Goal: Find specific page/section: Find specific page/section

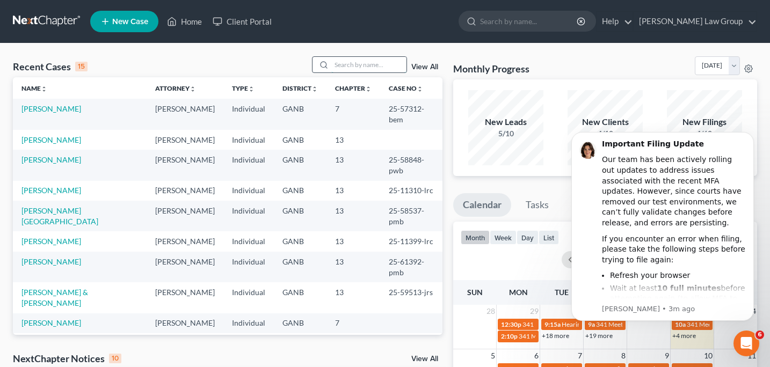
click at [344, 67] on input "search" at bounding box center [368, 65] width 75 height 16
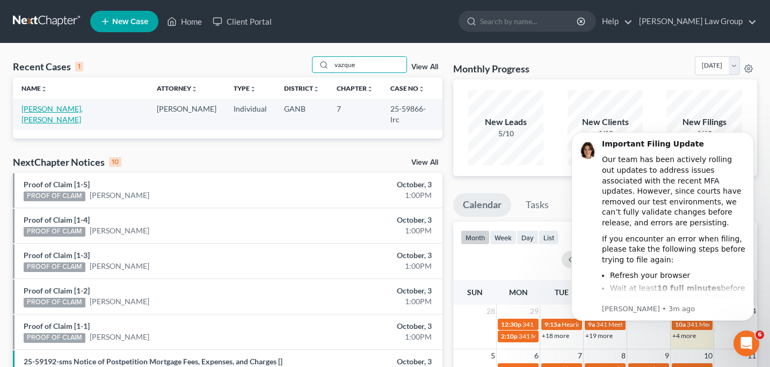
type input "vazque"
click at [74, 111] on link "[PERSON_NAME], [PERSON_NAME]" at bounding box center [51, 114] width 61 height 20
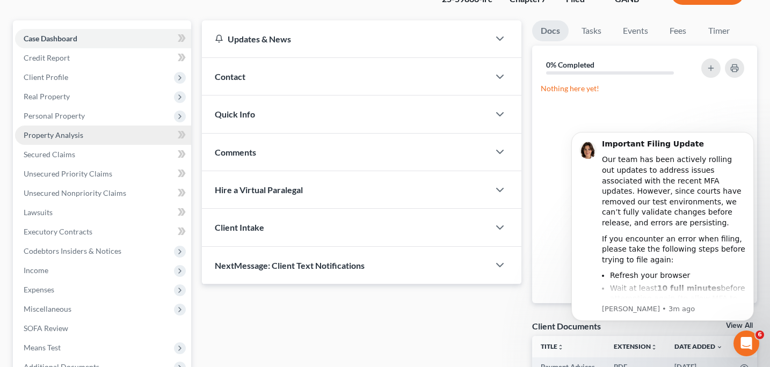
scroll to position [138, 0]
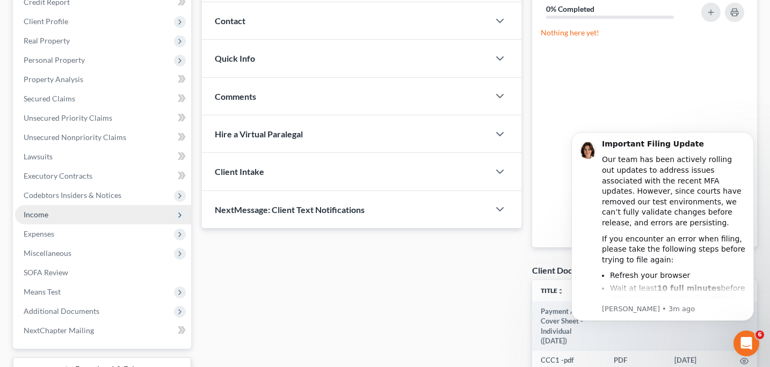
click at [48, 216] on span "Income" at bounding box center [103, 214] width 176 height 19
click at [47, 218] on span "Income" at bounding box center [36, 214] width 25 height 9
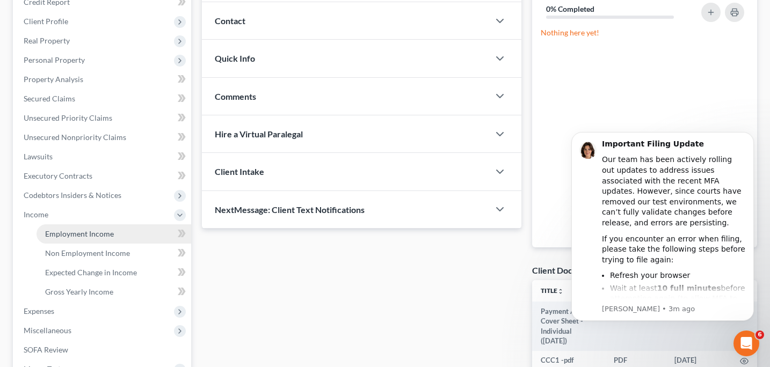
click at [59, 238] on link "Employment Income" at bounding box center [113, 233] width 155 height 19
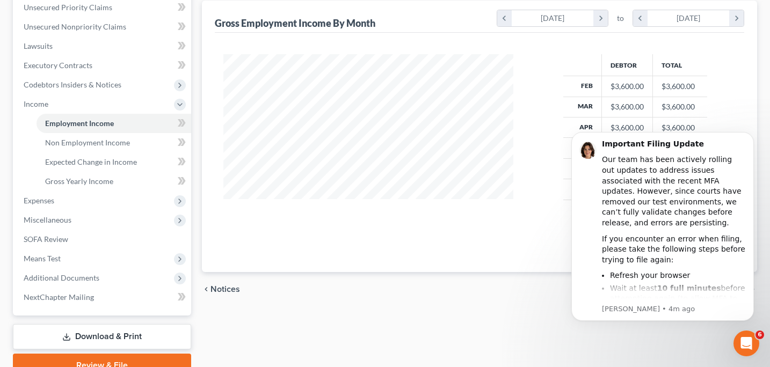
scroll to position [262, 0]
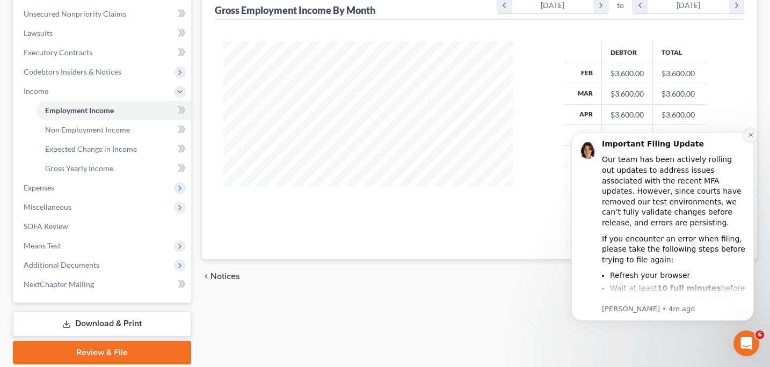
click at [751, 134] on icon "Dismiss notification" at bounding box center [750, 135] width 4 height 4
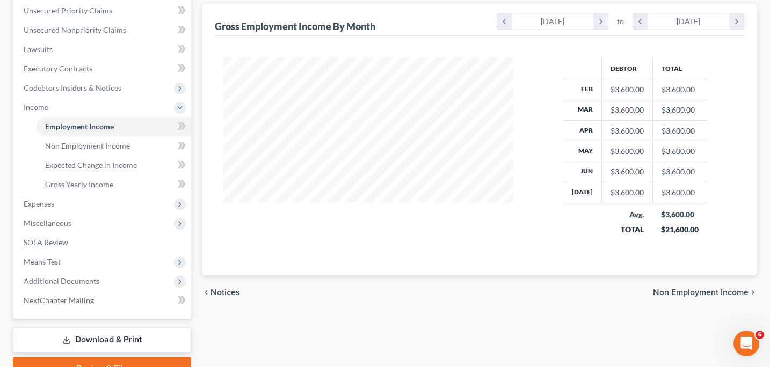
scroll to position [286, 0]
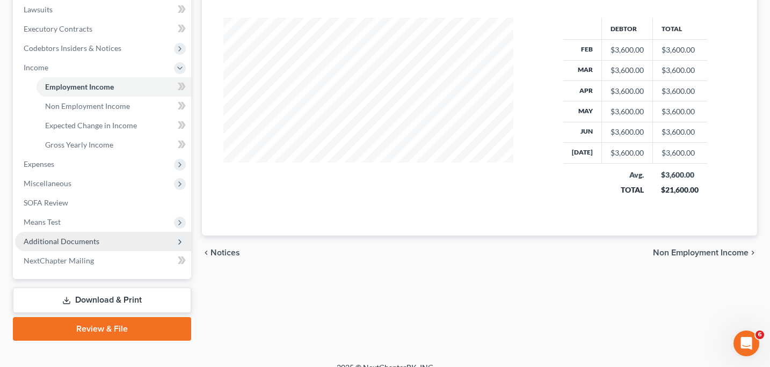
click at [53, 240] on span "Additional Documents" at bounding box center [62, 241] width 76 height 9
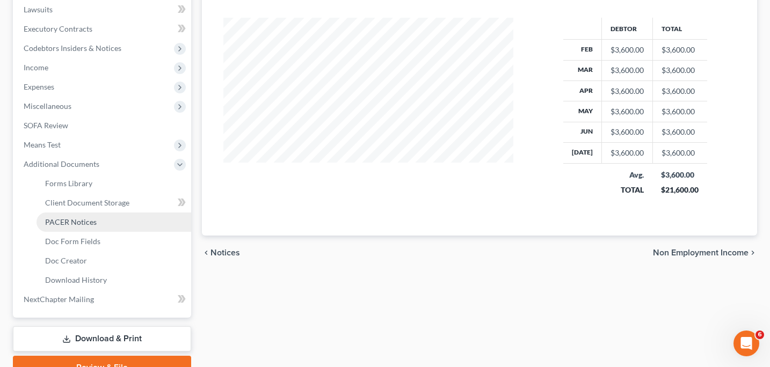
click at [74, 223] on span "PACER Notices" at bounding box center [71, 221] width 52 height 9
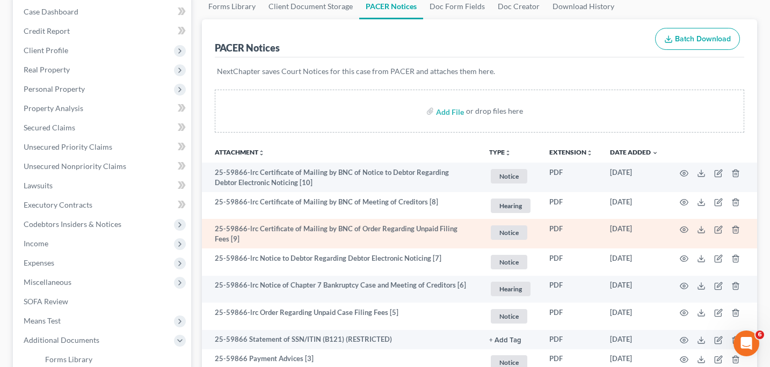
scroll to position [114, 0]
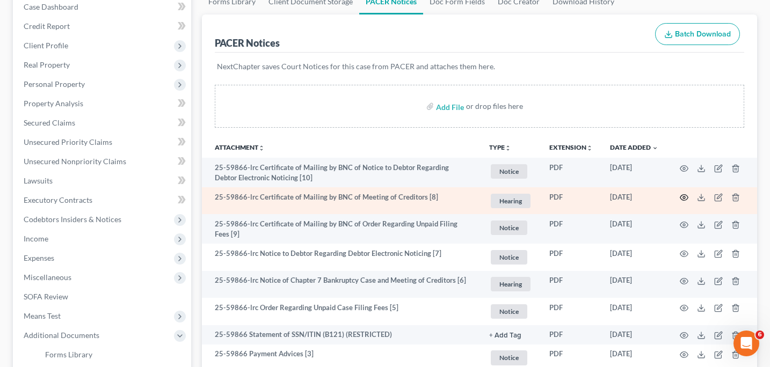
click at [683, 195] on icon "button" at bounding box center [684, 197] width 9 height 9
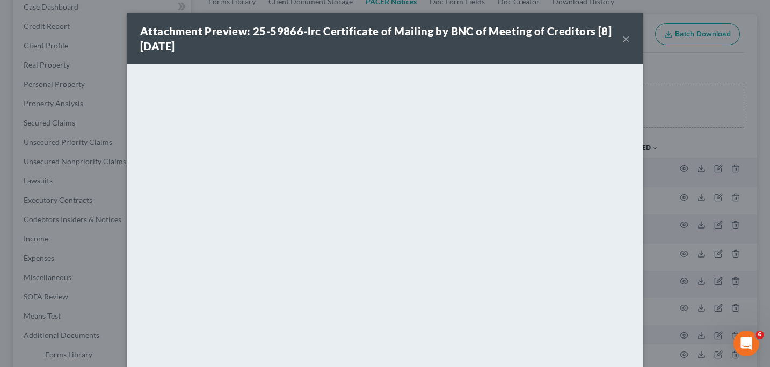
click at [626, 40] on button "×" at bounding box center [626, 38] width 8 height 13
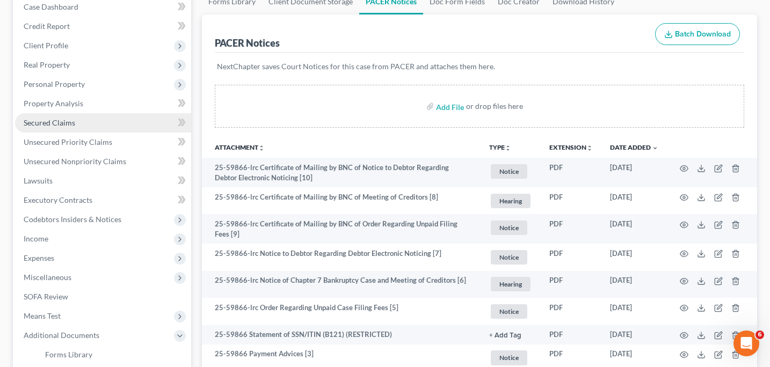
click at [58, 121] on span "Secured Claims" at bounding box center [50, 122] width 52 height 9
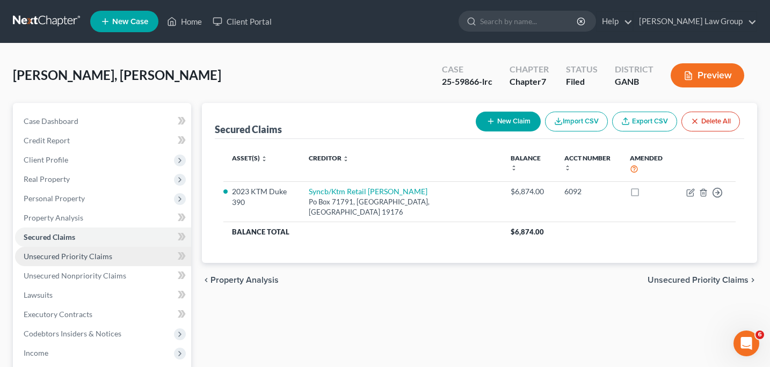
click at [65, 258] on span "Unsecured Priority Claims" at bounding box center [68, 256] width 89 height 9
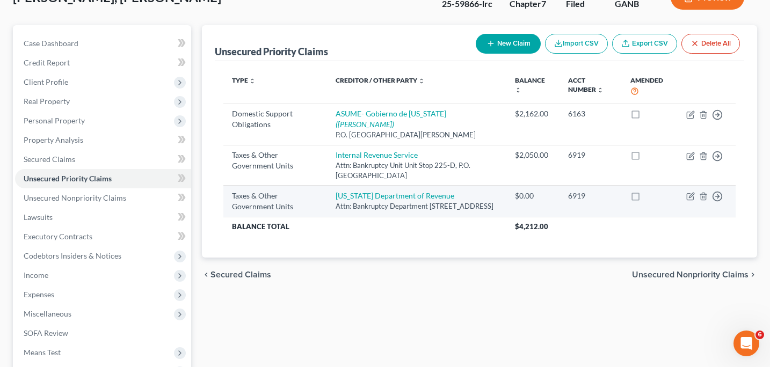
scroll to position [80, 0]
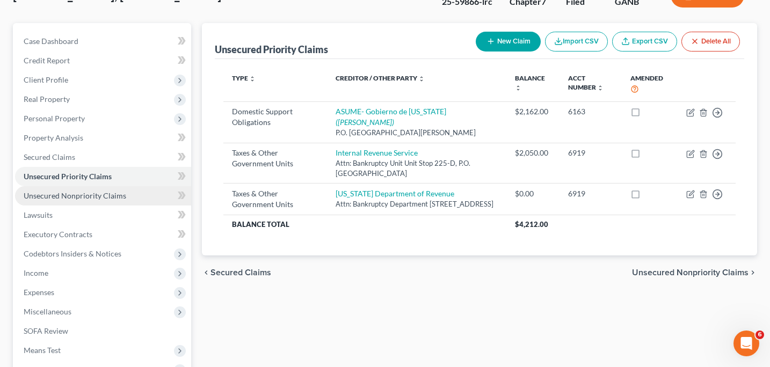
click at [82, 198] on span "Unsecured Nonpriority Claims" at bounding box center [75, 195] width 103 height 9
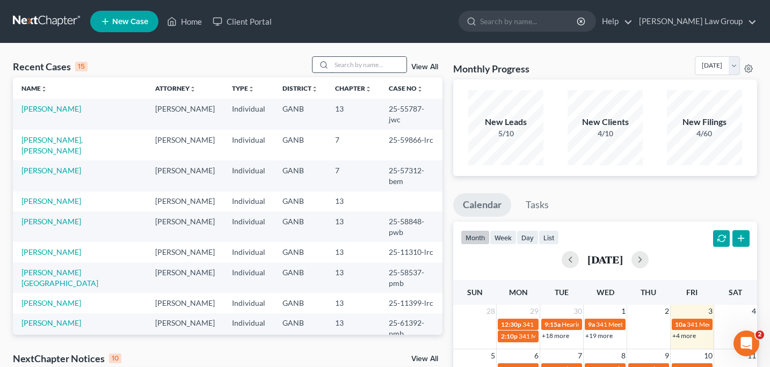
click at [341, 69] on input "search" at bounding box center [368, 65] width 75 height 16
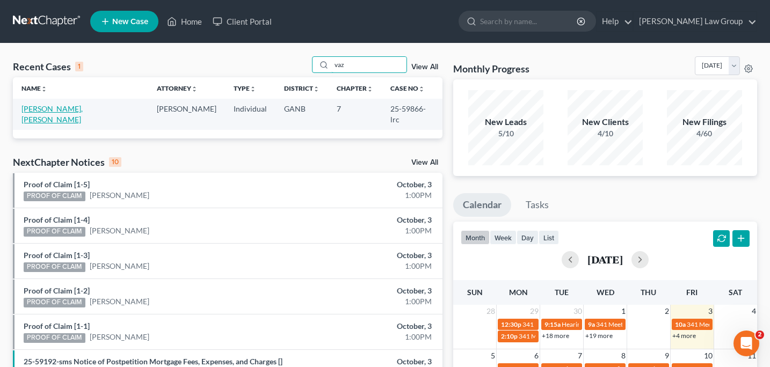
type input "vaz"
click at [83, 112] on link "[PERSON_NAME], [PERSON_NAME]" at bounding box center [51, 114] width 61 height 20
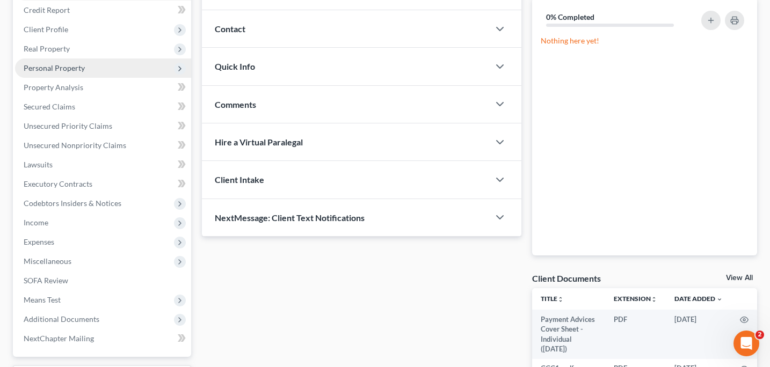
scroll to position [222, 0]
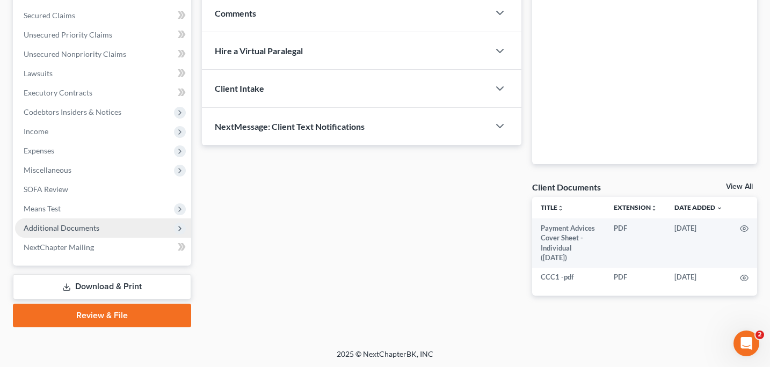
click at [54, 225] on span "Additional Documents" at bounding box center [62, 227] width 76 height 9
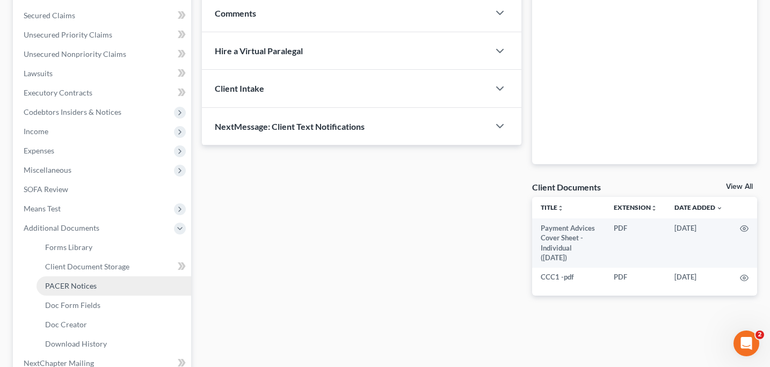
click at [77, 284] on span "PACER Notices" at bounding box center [71, 285] width 52 height 9
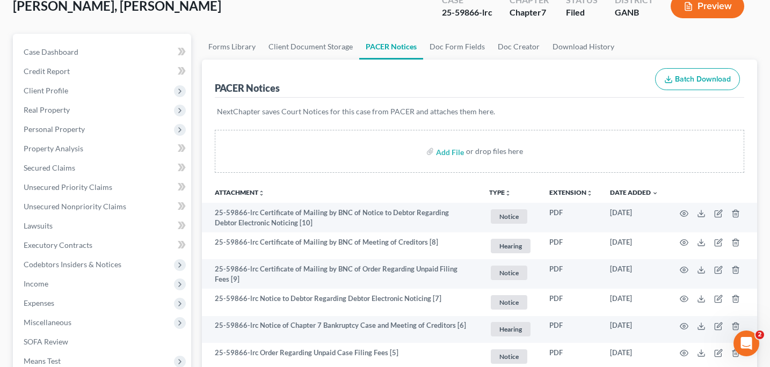
scroll to position [152, 0]
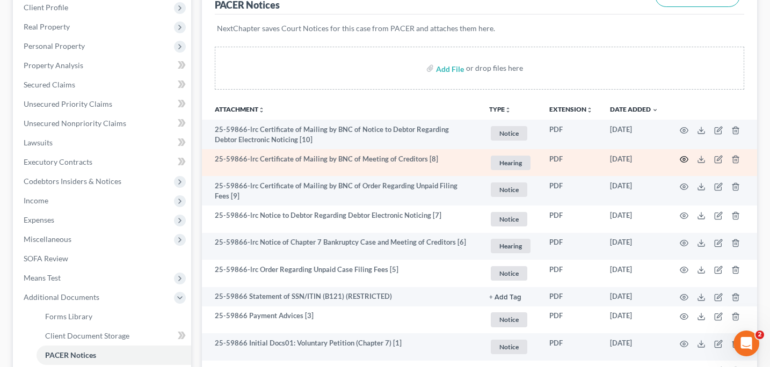
click at [687, 156] on icon "button" at bounding box center [684, 159] width 9 height 9
